Goal: Subscribe to service/newsletter

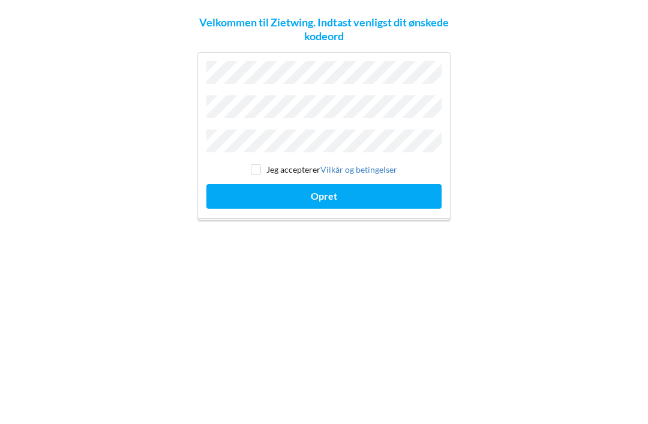
scroll to position [38, 0]
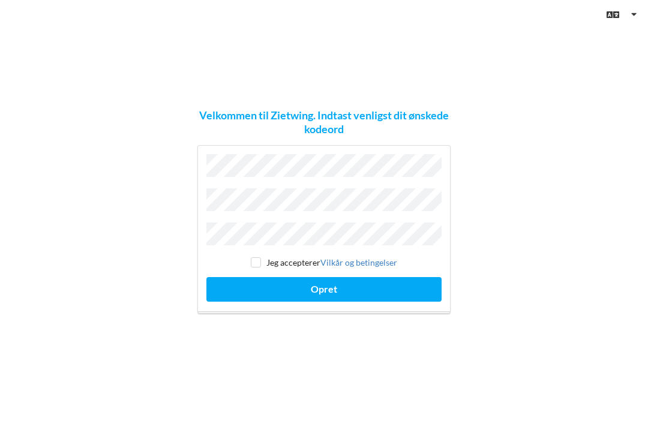
click at [253, 257] on input "checkbox" at bounding box center [256, 262] width 10 height 10
checkbox input "true"
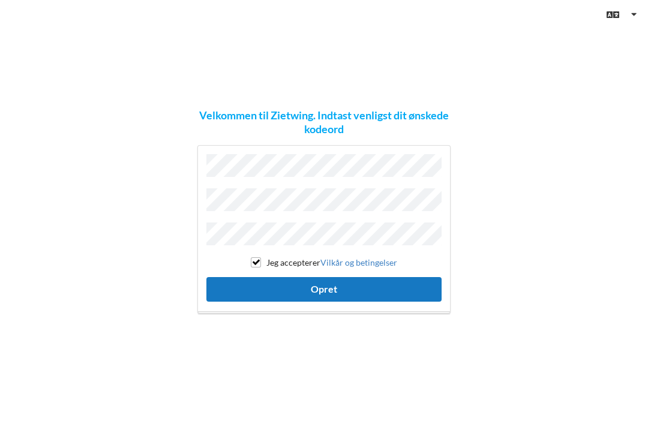
click at [326, 277] on button "Opret" at bounding box center [323, 289] width 235 height 25
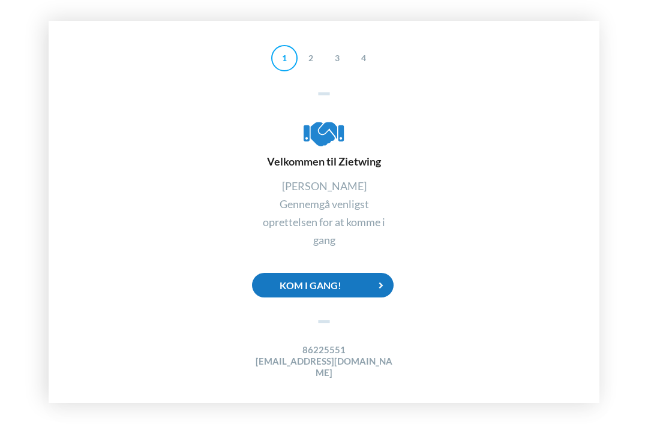
click at [312, 273] on div "Kom i gang!" at bounding box center [323, 285] width 142 height 25
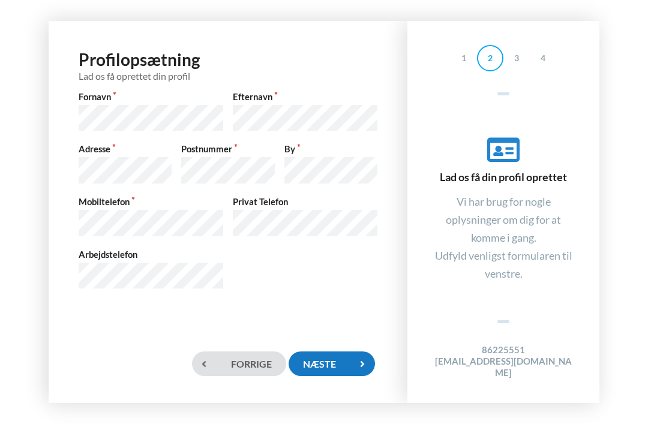
click at [323, 361] on div "Næste" at bounding box center [332, 364] width 86 height 25
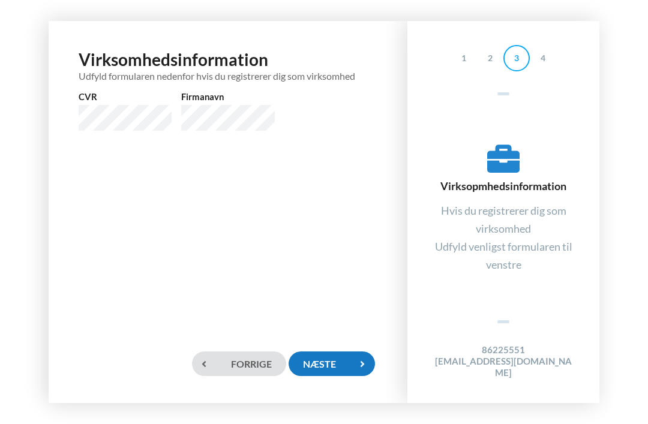
click at [330, 361] on div "Næste" at bounding box center [332, 364] width 86 height 25
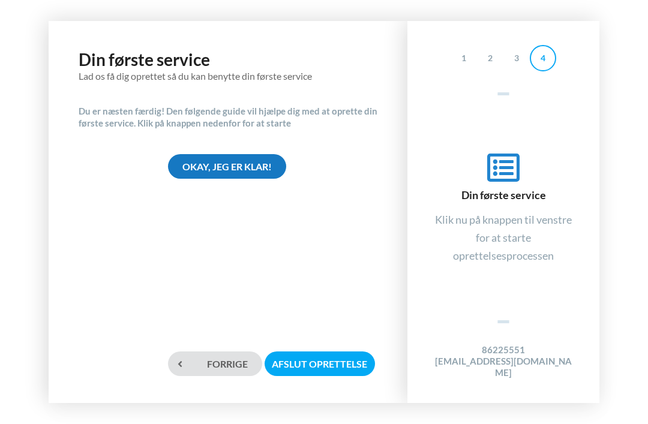
click at [225, 154] on div "Okay, jeg er klar!" at bounding box center [227, 166] width 118 height 25
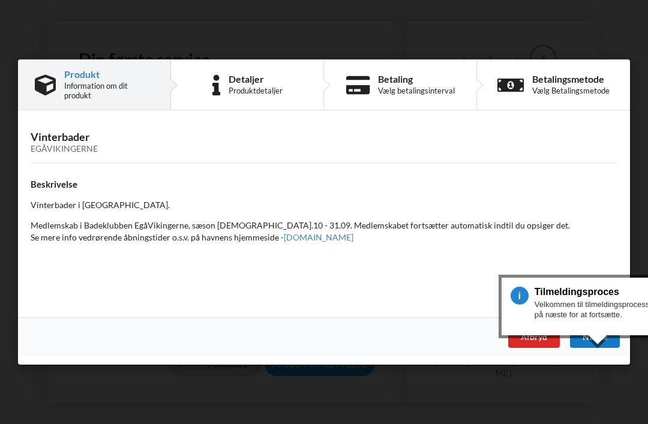
click at [600, 335] on div "Næste" at bounding box center [595, 338] width 50 height 22
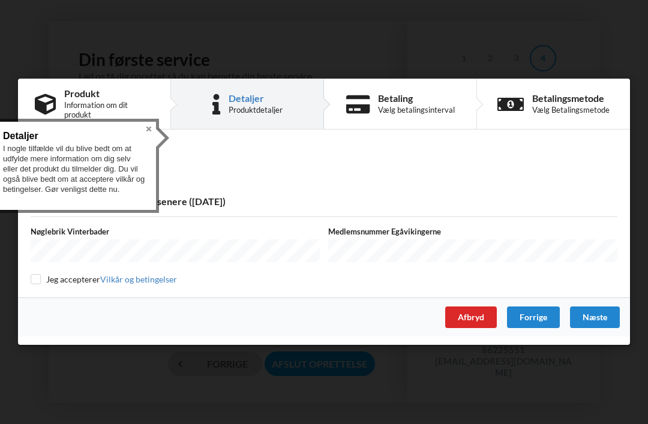
click at [37, 280] on input "checkbox" at bounding box center [36, 279] width 10 height 10
checkbox input "true"
click at [147, 122] on button "Close" at bounding box center [149, 129] width 14 height 14
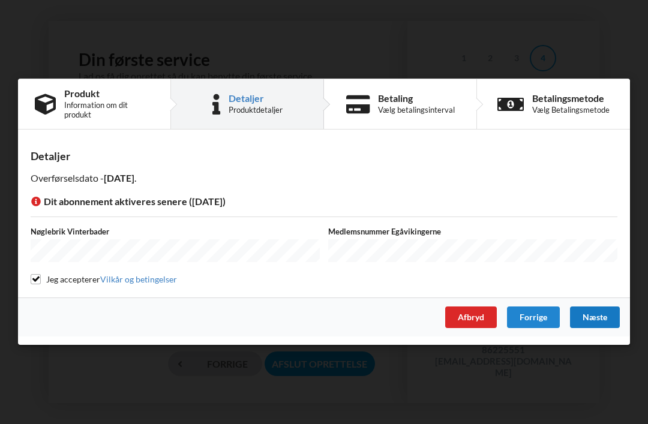
click at [600, 319] on div "Næste" at bounding box center [595, 318] width 50 height 22
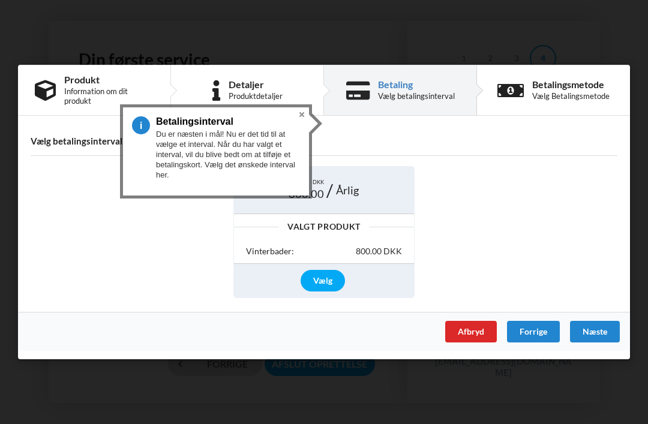
click at [305, 107] on button "Close" at bounding box center [302, 114] width 14 height 14
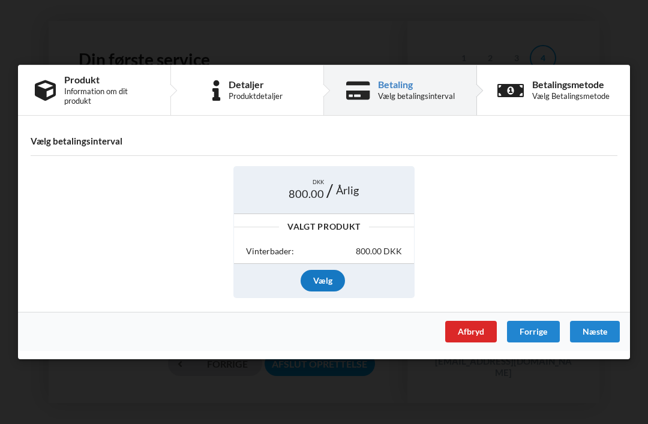
click at [321, 279] on div "Vælg" at bounding box center [323, 281] width 44 height 22
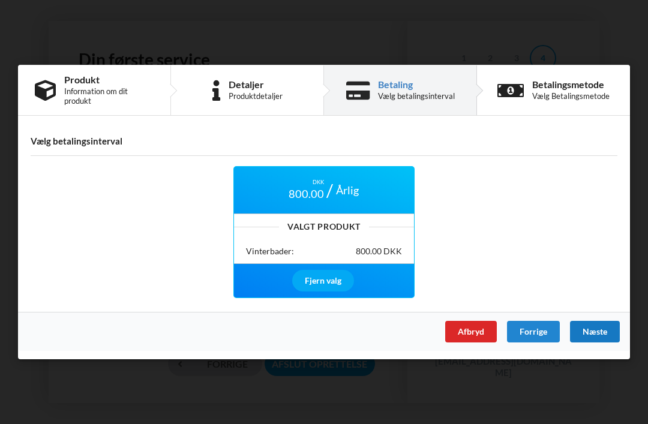
click at [598, 334] on div "Næste" at bounding box center [595, 332] width 50 height 22
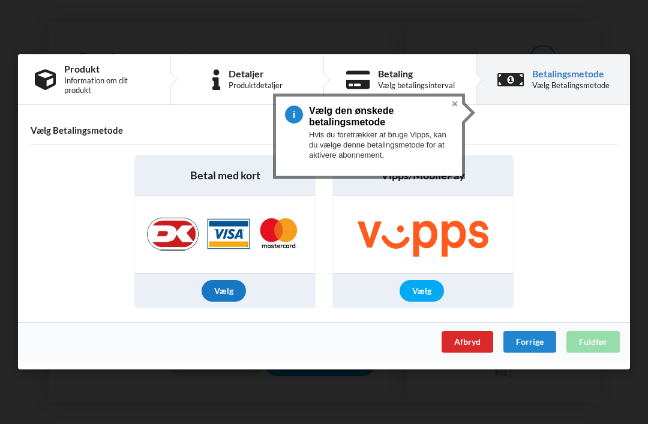
click at [222, 291] on div "Vælg" at bounding box center [224, 292] width 44 height 22
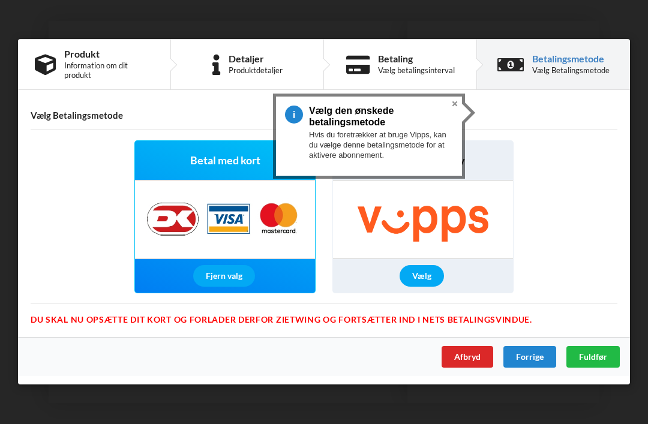
click at [212, 218] on img at bounding box center [225, 220] width 180 height 78
click at [456, 97] on button "Close" at bounding box center [455, 104] width 14 height 14
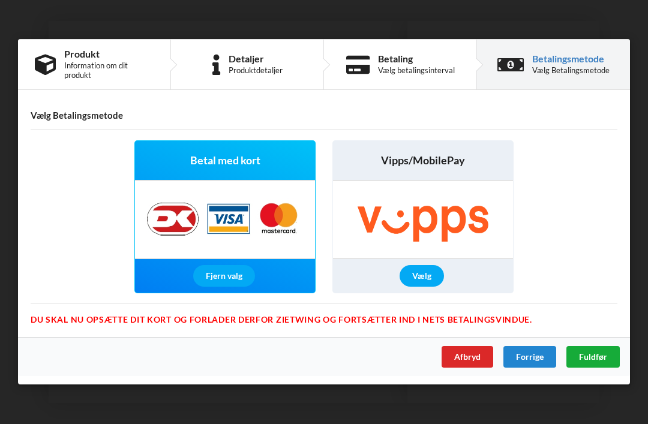
click at [603, 358] on span "Fuldfør" at bounding box center [593, 357] width 28 height 10
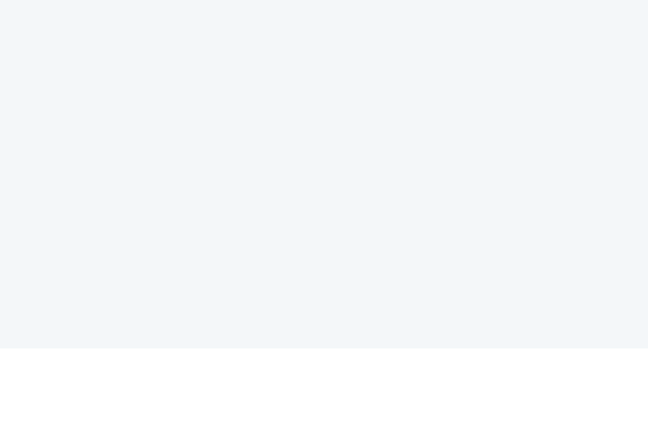
scroll to position [76, 0]
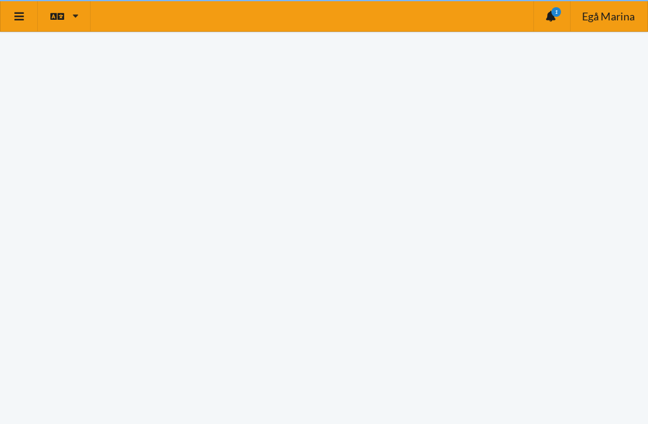
scroll to position [7, 0]
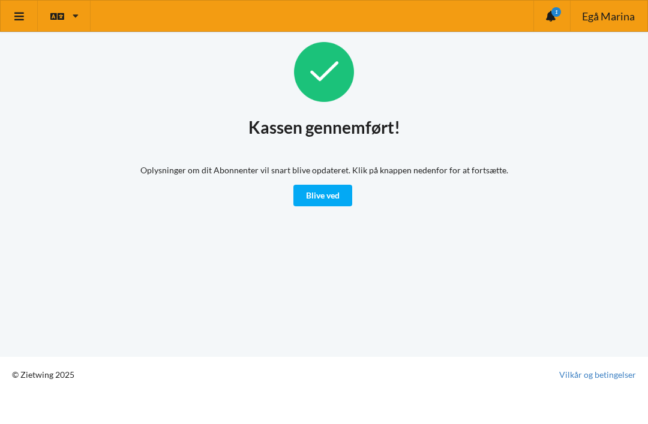
click at [1, 169] on div "Kassen gennemført! Oplysninger om dit Abonnenter vil snart blive opdateret. Kli…" at bounding box center [324, 178] width 648 height 357
click at [314, 195] on link "Blive ved" at bounding box center [323, 196] width 59 height 22
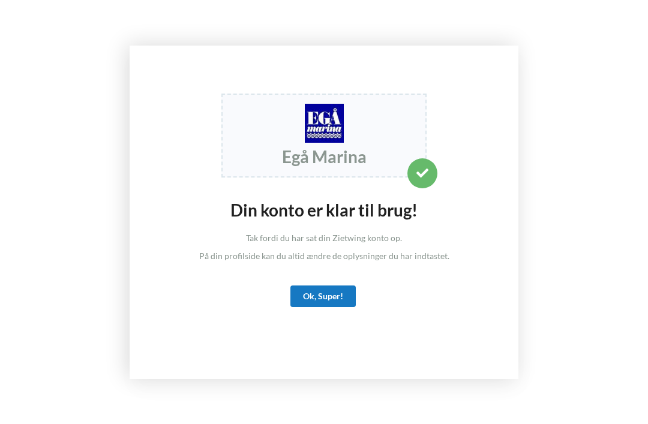
click at [330, 303] on div "Ok, Super!" at bounding box center [323, 297] width 65 height 22
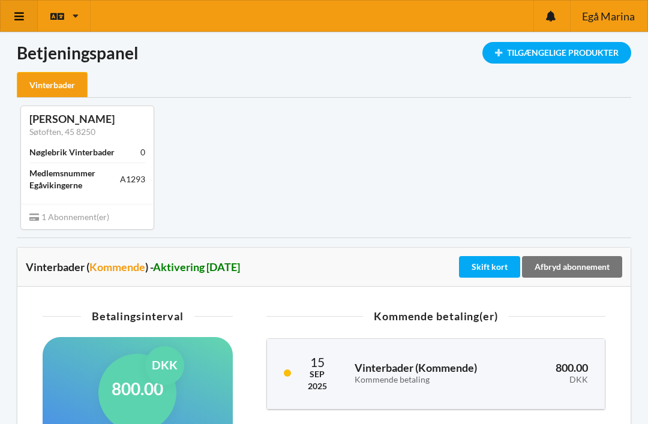
click at [17, 14] on icon at bounding box center [19, 16] width 13 height 11
click at [11, 14] on link at bounding box center [19, 16] width 37 height 31
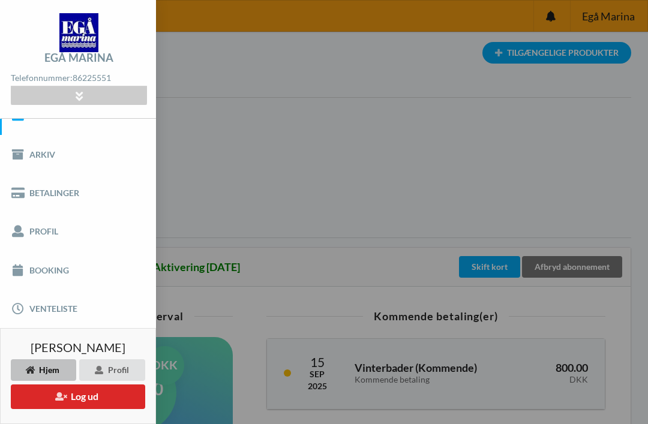
scroll to position [22, 0]
click at [33, 318] on link "Venteliste" at bounding box center [78, 310] width 156 height 38
